Goal: Transaction & Acquisition: Purchase product/service

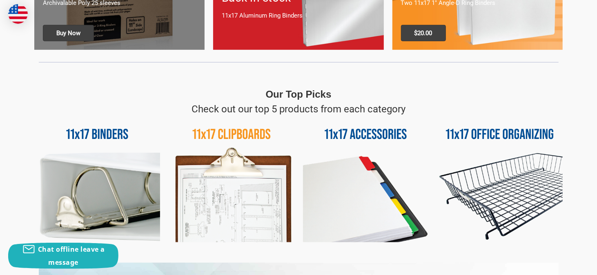
scroll to position [326, 0]
click at [384, 135] on img at bounding box center [366, 180] width 126 height 126
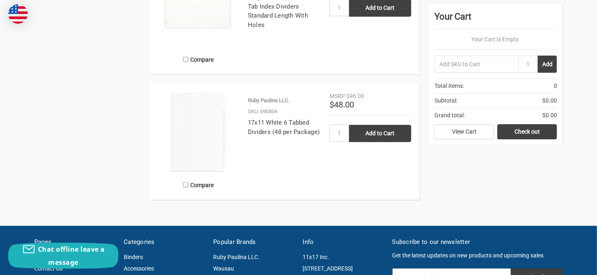
scroll to position [612, 0]
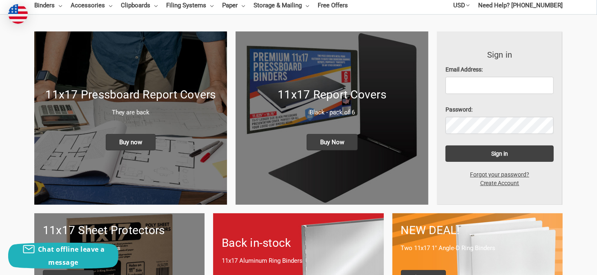
scroll to position [82, 0]
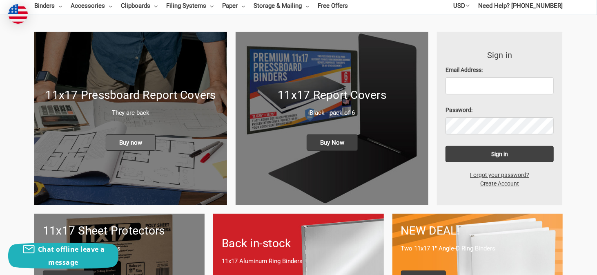
click at [146, 140] on span "Buy now" at bounding box center [131, 142] width 50 height 16
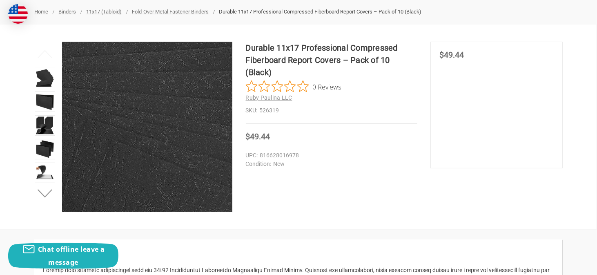
scroll to position [122, 0]
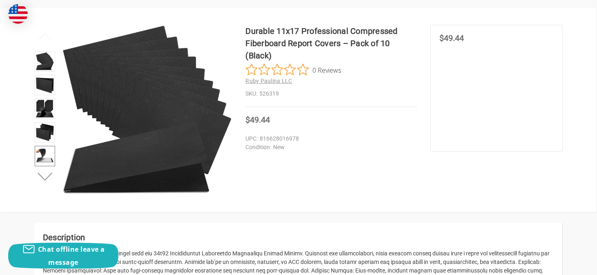
click at [50, 156] on img at bounding box center [45, 156] width 18 height 18
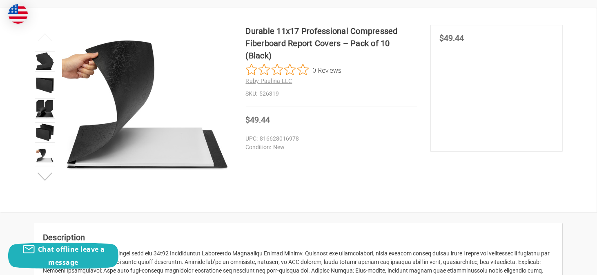
click at [51, 173] on button "Next" at bounding box center [45, 176] width 25 height 16
click at [46, 159] on img at bounding box center [45, 156] width 18 height 18
